Goal: Navigation & Orientation: Find specific page/section

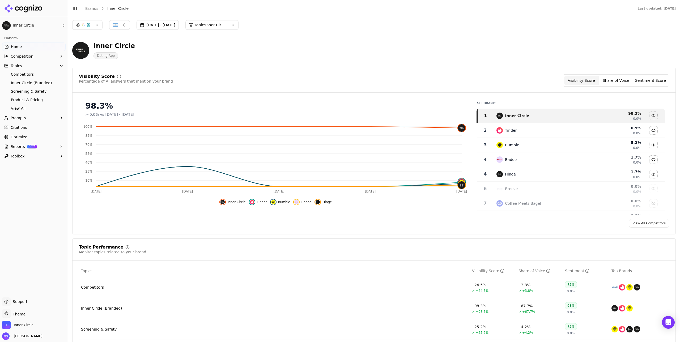
scroll to position [630, 0]
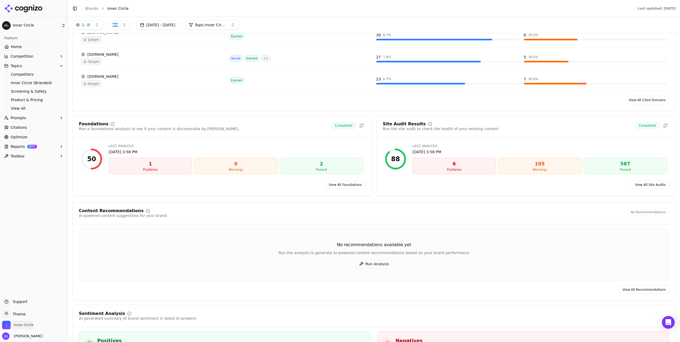
click at [29, 324] on span "Inner Circle" at bounding box center [24, 325] width 20 height 5
click at [86, 311] on button "Manage" at bounding box center [86, 309] width 21 height 6
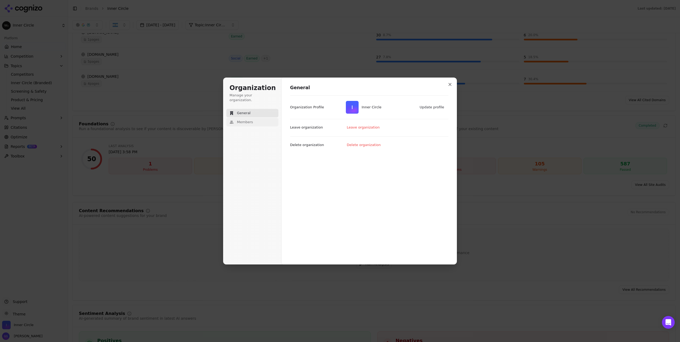
click at [258, 120] on button "Members" at bounding box center [252, 122] width 52 height 8
click at [335, 100] on button "Invitations 4" at bounding box center [330, 100] width 27 height 10
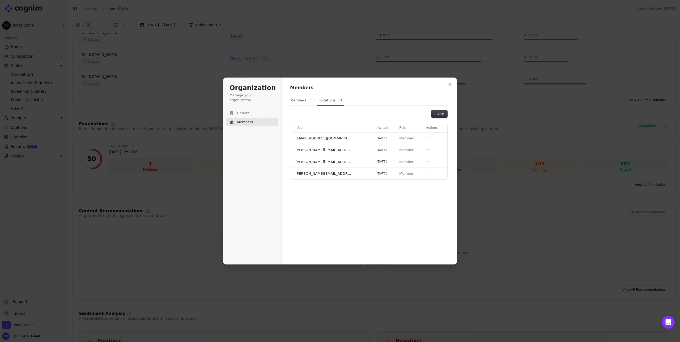
click at [301, 101] on button "Members 1" at bounding box center [302, 100] width 25 height 10
click at [450, 84] on icon "Close modal" at bounding box center [449, 84] width 3 height 3
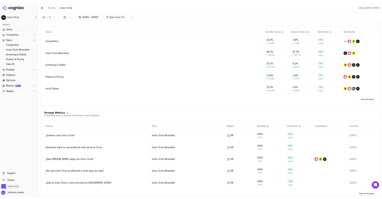
scroll to position [0, 0]
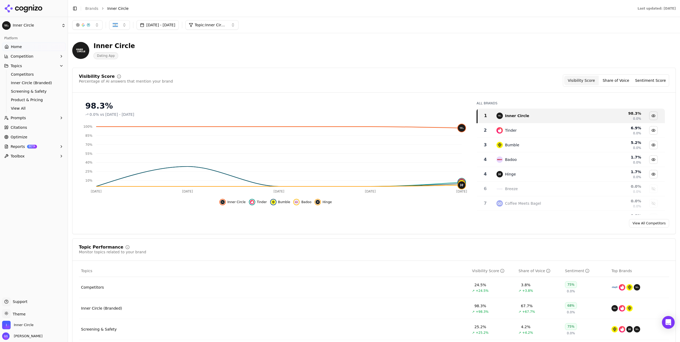
click at [25, 64] on button "Topics" at bounding box center [33, 66] width 63 height 8
click at [26, 109] on span "View All" at bounding box center [34, 108] width 46 height 5
